Goal: Navigation & Orientation: Find specific page/section

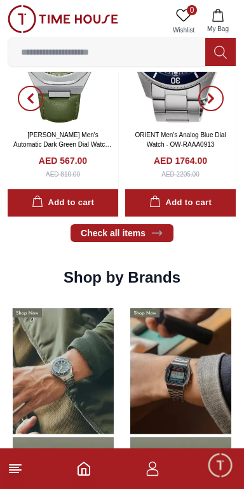
scroll to position [948, 0]
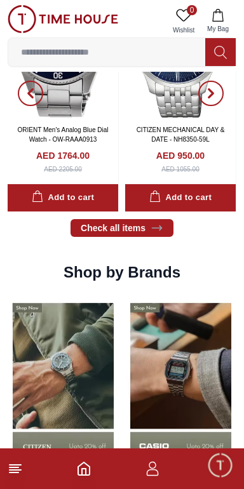
click at [13, 474] on icon at bounding box center [15, 468] width 15 height 15
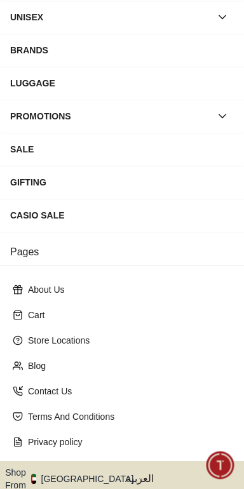
scroll to position [192, 0]
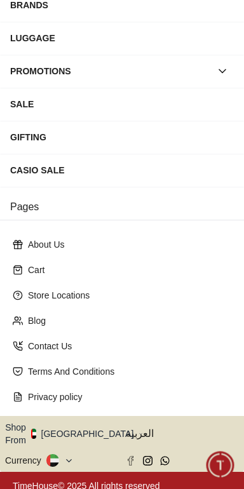
click at [90, 424] on button "Shop From [GEOGRAPHIC_DATA]" at bounding box center [74, 433] width 138 height 25
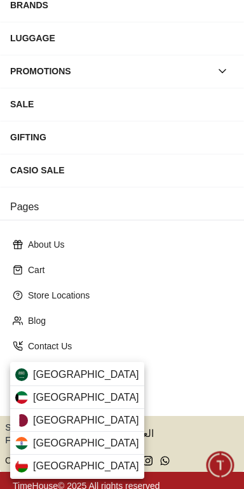
scroll to position [0, 0]
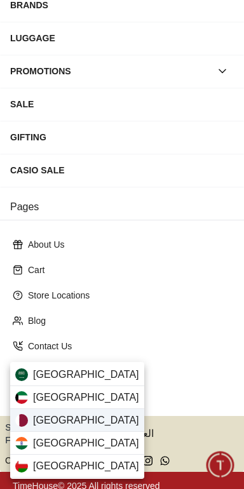
click at [35, 420] on span "[GEOGRAPHIC_DATA]" at bounding box center [86, 420] width 106 height 15
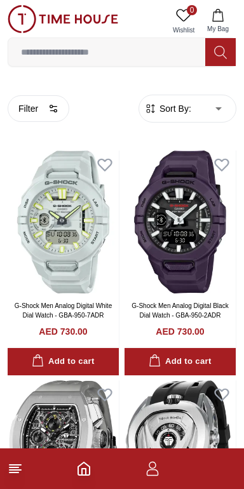
click at [14, 467] on line at bounding box center [14, 467] width 9 height 0
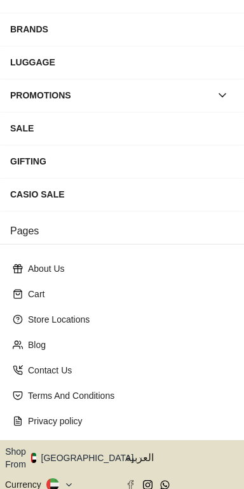
scroll to position [192, 0]
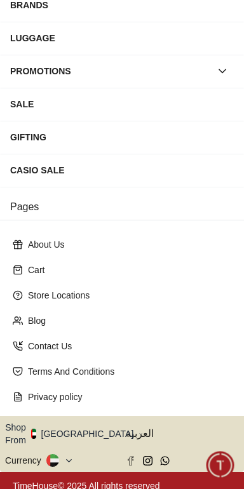
click at [138, 429] on icon "button" at bounding box center [140, 434] width 4 height 10
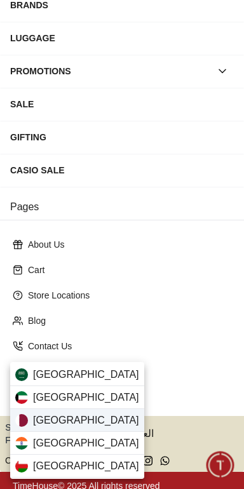
click at [36, 423] on span "[GEOGRAPHIC_DATA]" at bounding box center [86, 420] width 106 height 15
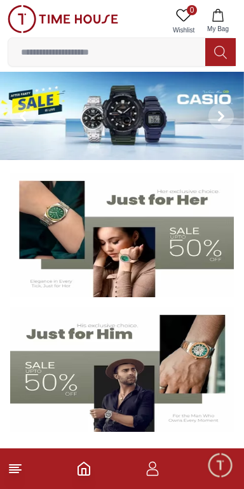
click at [14, 472] on line at bounding box center [14, 472] width 9 height 0
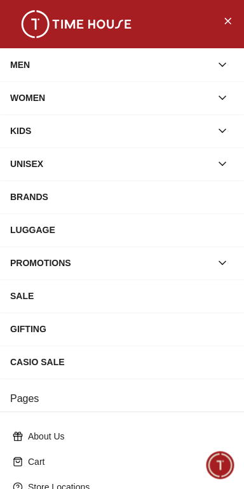
click at [25, 69] on div "MEN" at bounding box center [110, 64] width 201 height 23
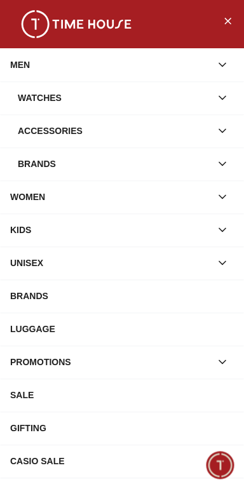
click at [46, 166] on div "Brands" at bounding box center [114, 163] width 193 height 23
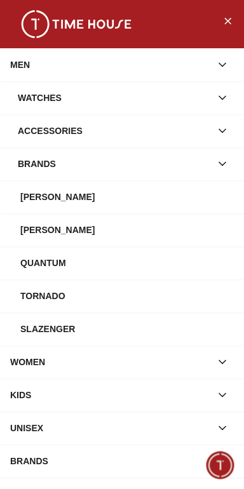
click at [38, 232] on div "[PERSON_NAME]" at bounding box center [126, 229] width 213 height 23
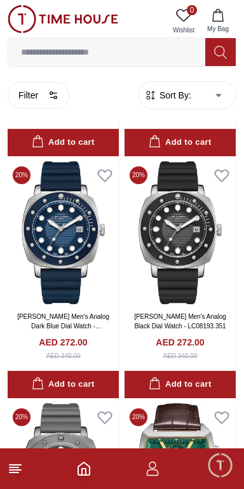
scroll to position [568, 0]
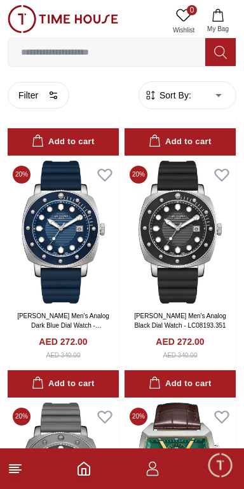
click at [14, 472] on line at bounding box center [14, 472] width 9 height 0
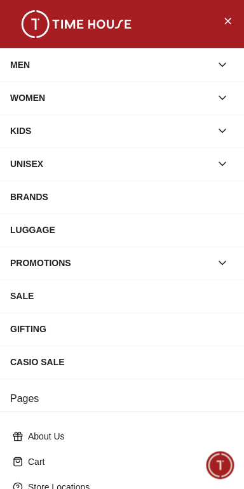
scroll to position [192, 0]
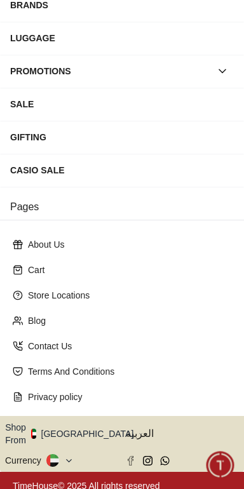
click at [87, 424] on button "Shop From [GEOGRAPHIC_DATA]" at bounding box center [74, 433] width 138 height 25
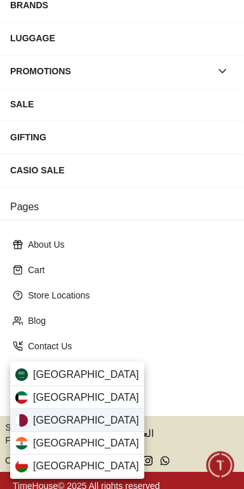
click at [42, 421] on span "[GEOGRAPHIC_DATA]" at bounding box center [86, 420] width 106 height 15
